Goal: Connect with others: Establish contact or relationships with other users

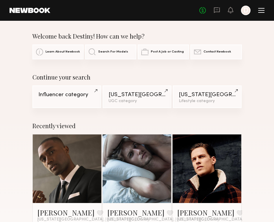
click at [264, 11] on div at bounding box center [261, 10] width 6 height 5
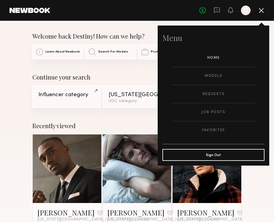
click at [217, 80] on link "Models" at bounding box center [213, 76] width 83 height 18
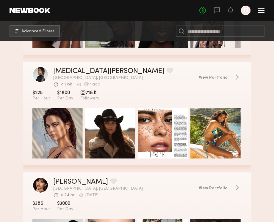
scroll to position [180, 0]
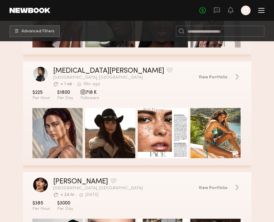
drag, startPoint x: 264, startPoint y: 11, endPoint x: 74, endPoint y: 141, distance: 230.0
click at [74, 141] on div "grid" at bounding box center [57, 133] width 50 height 50
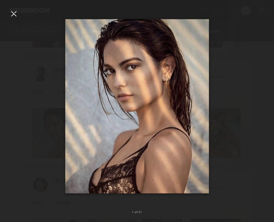
drag, startPoint x: 74, startPoint y: 141, endPoint x: 15, endPoint y: 15, distance: 139.6
click at [15, 15] on div at bounding box center [14, 14] width 10 height 10
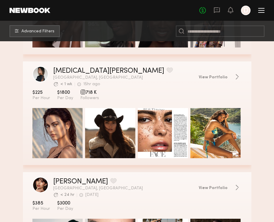
click at [228, 77] on link "View Portfolio" at bounding box center [220, 77] width 43 height 6
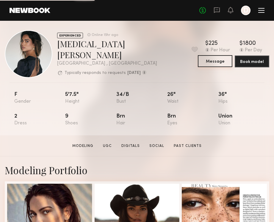
click at [220, 60] on button "Message" at bounding box center [215, 61] width 34 height 12
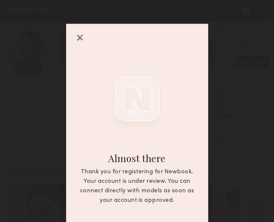
click at [80, 32] on div "Almost there Thank you for registering for Newbook. Your account is under revie…" at bounding box center [137, 135] width 142 height 222
